Goal: Transaction & Acquisition: Purchase product/service

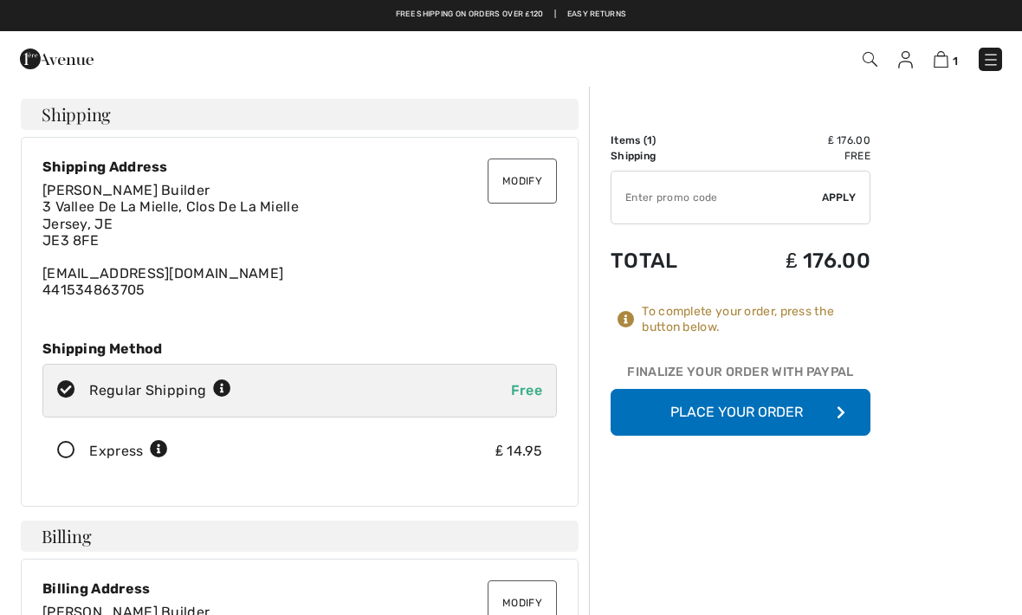
click at [786, 405] on button "Place Your Order" at bounding box center [740, 412] width 260 height 47
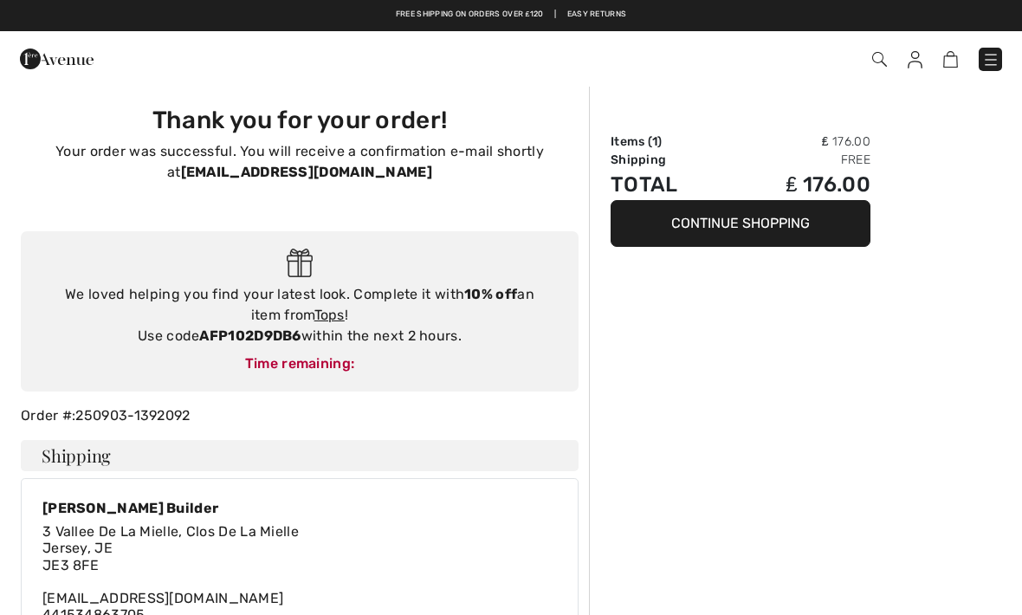
click at [785, 222] on button "Continue Shopping" at bounding box center [740, 223] width 260 height 47
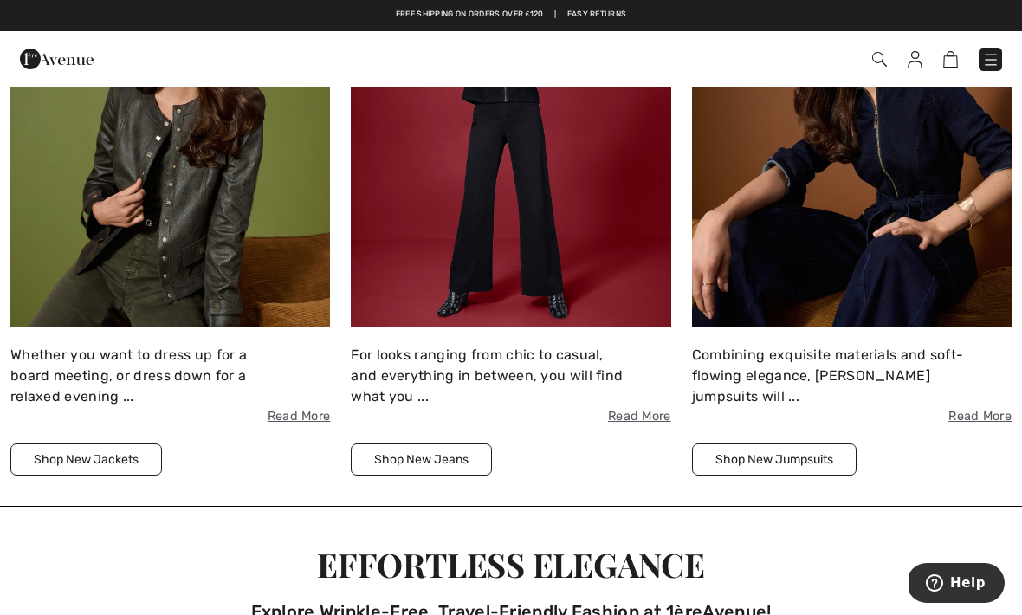
scroll to position [2031, 0]
